Goal: Navigation & Orientation: Find specific page/section

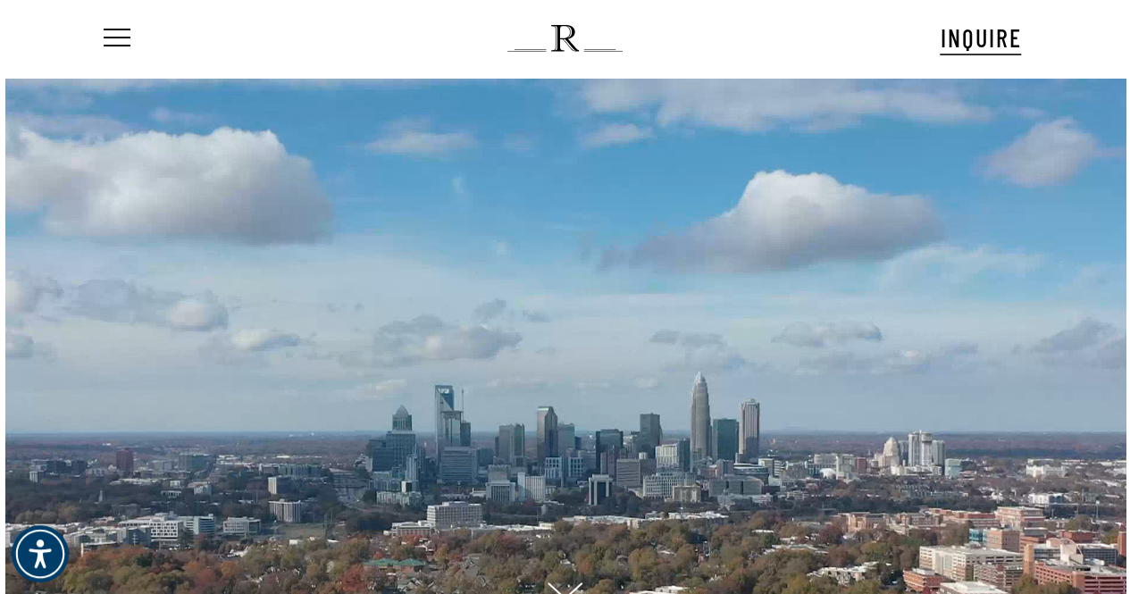
click at [532, 51] on img at bounding box center [564, 38] width 115 height 27
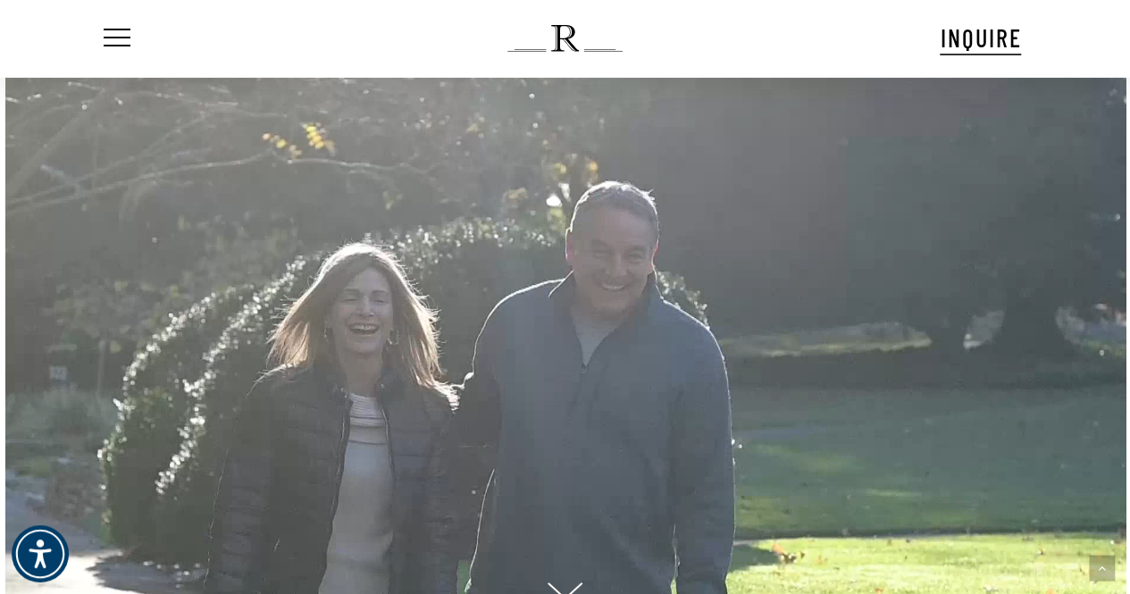
scroll to position [357, 0]
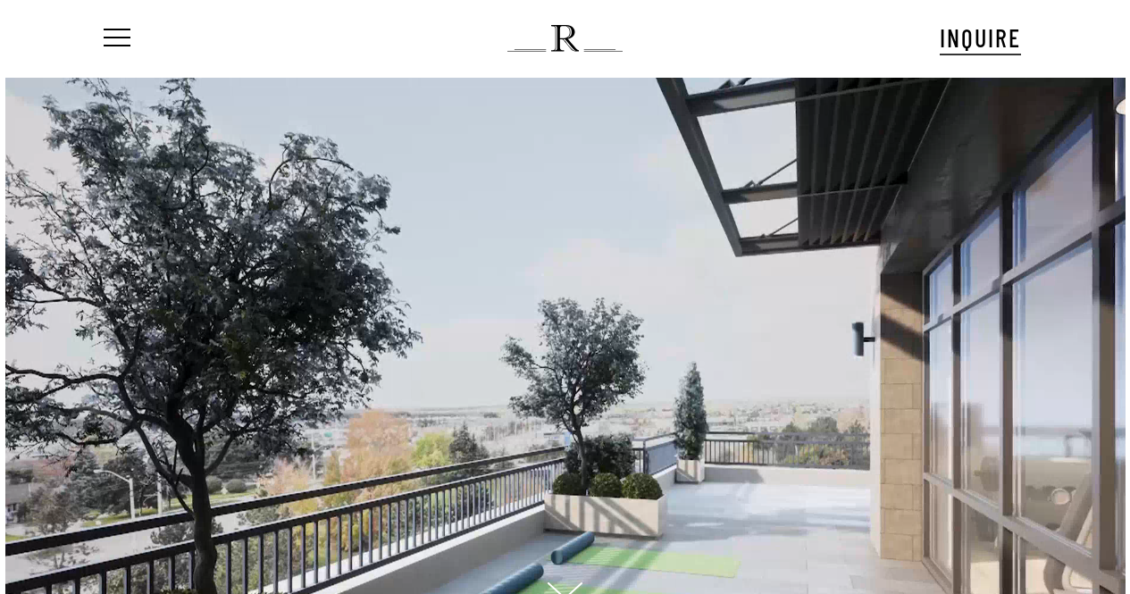
click at [95, 33] on div "Menu INQUIRE Menu Menu No menu assigned" at bounding box center [566, 39] width 1074 height 78
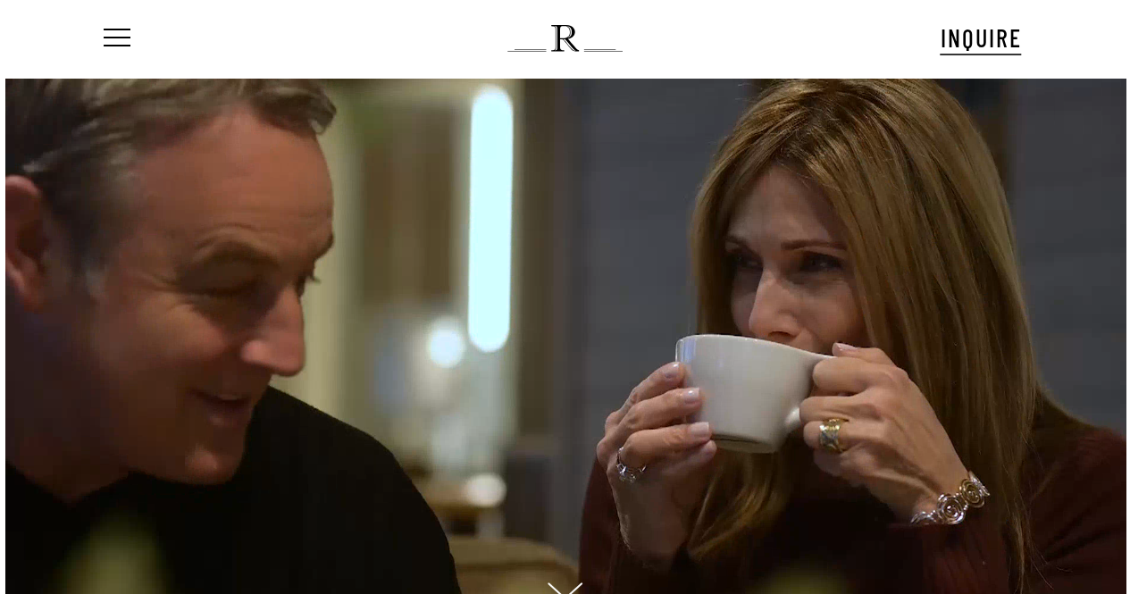
scroll to position [36, 0]
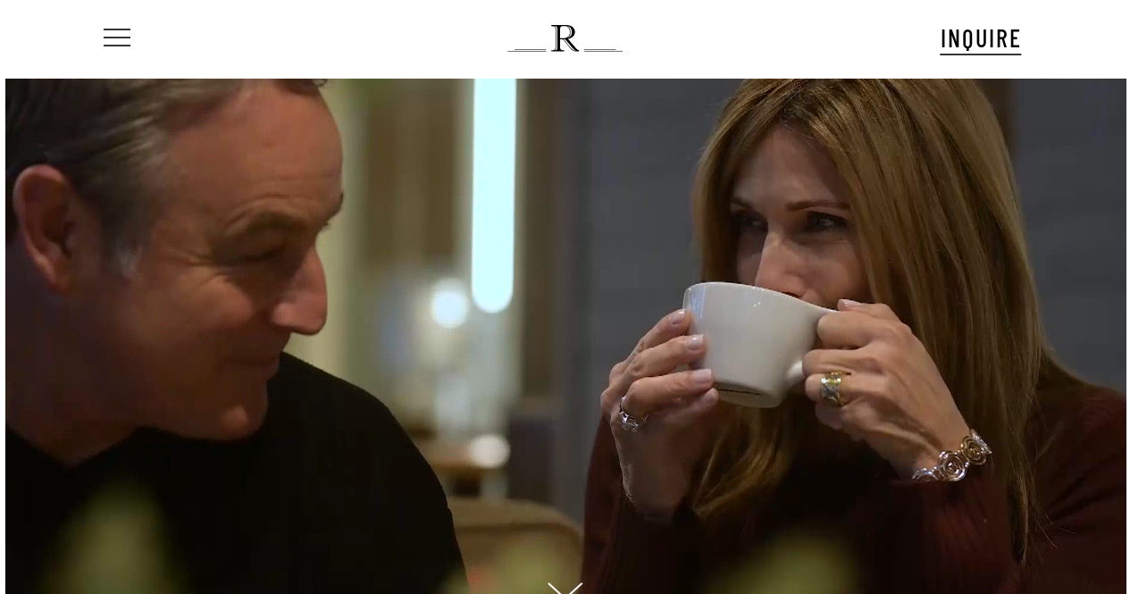
click at [102, 35] on link "Menu" at bounding box center [115, 38] width 30 height 19
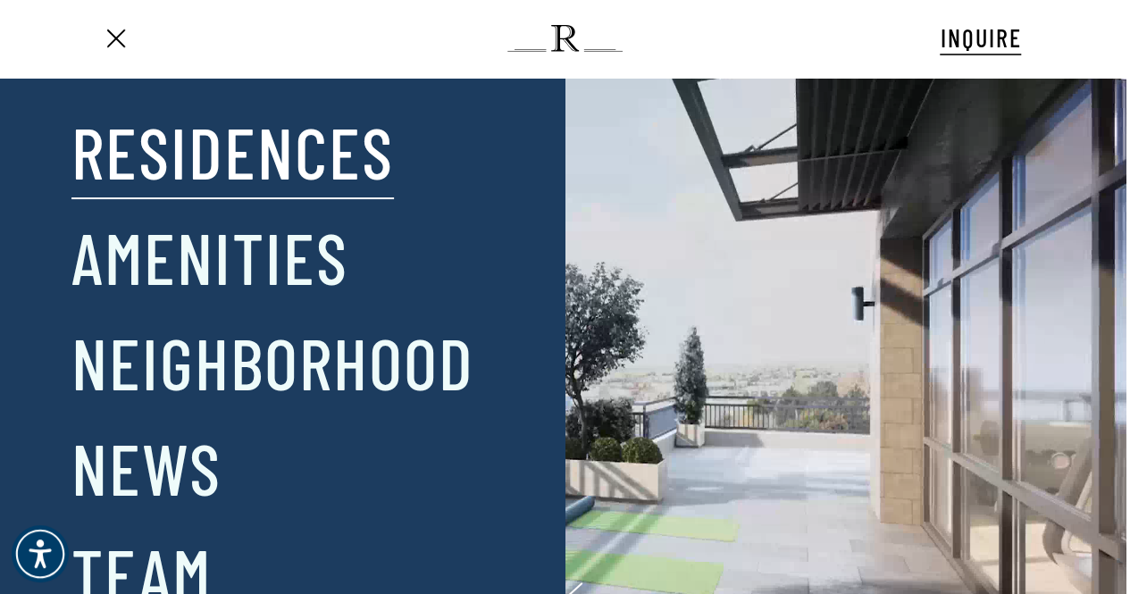
click at [229, 139] on link "Residences" at bounding box center [232, 151] width 323 height 93
